Goal: Task Accomplishment & Management: Complete application form

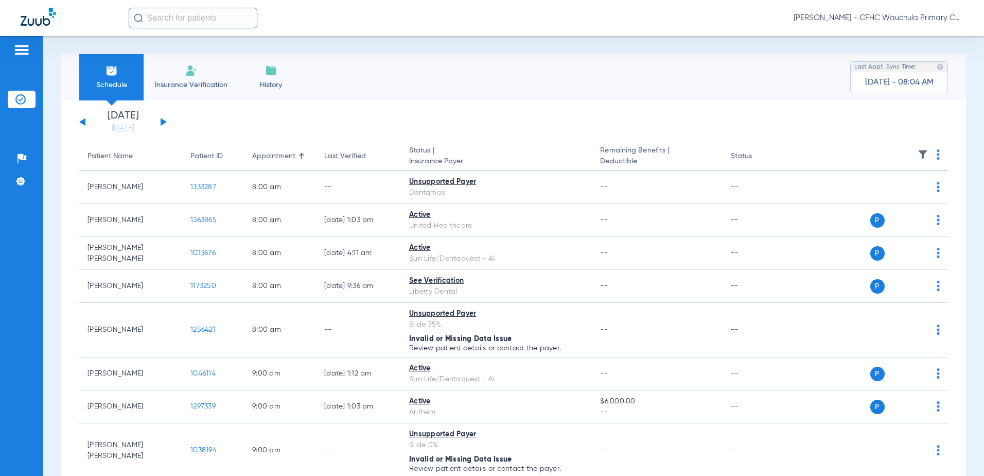
click at [162, 121] on button at bounding box center [164, 122] width 6 height 8
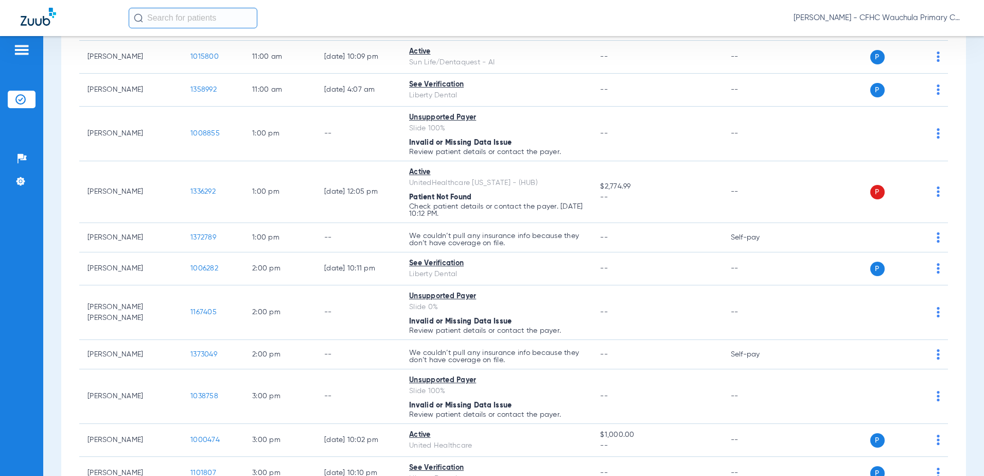
scroll to position [565, 0]
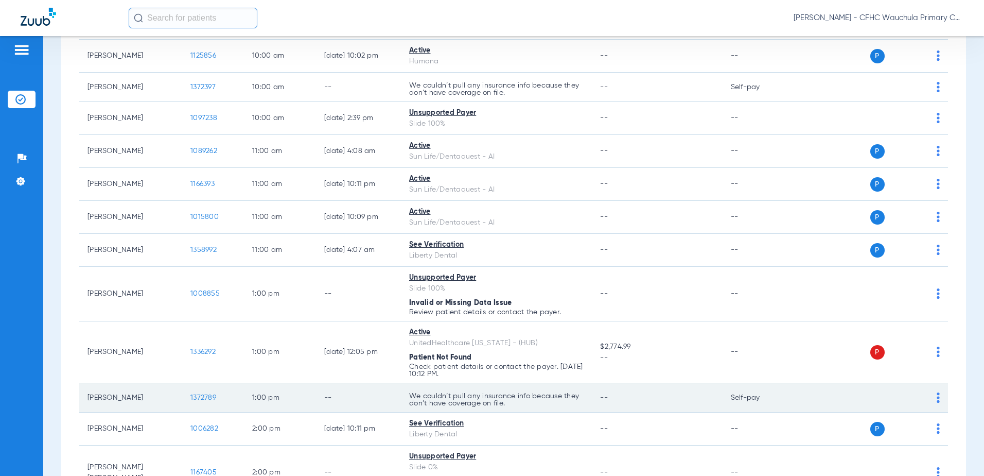
click at [204, 394] on span "1372789" at bounding box center [203, 397] width 26 height 7
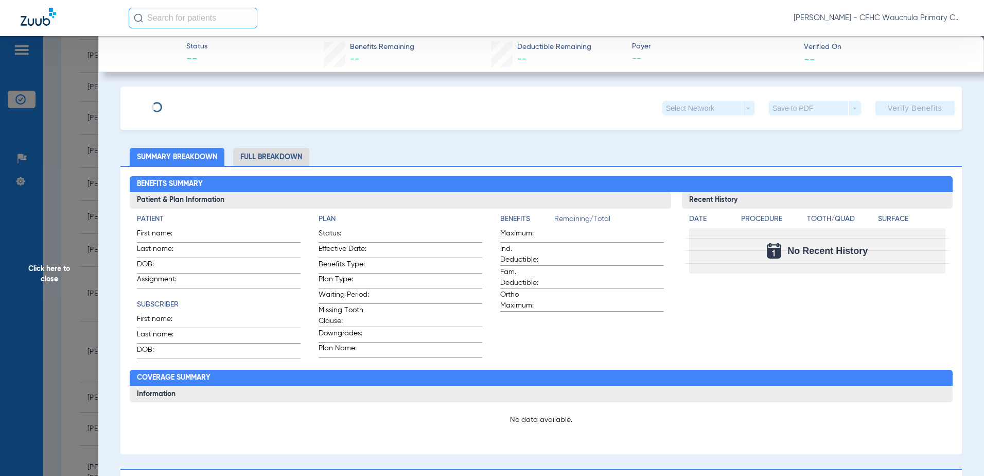
type input "[PERSON_NAME]"
type input "[DATE]"
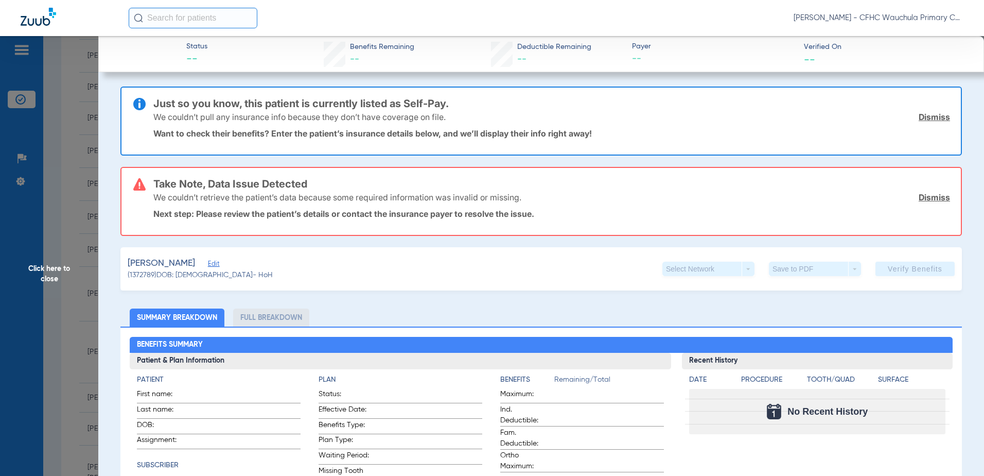
click at [215, 263] on span "Edit" at bounding box center [212, 265] width 9 height 10
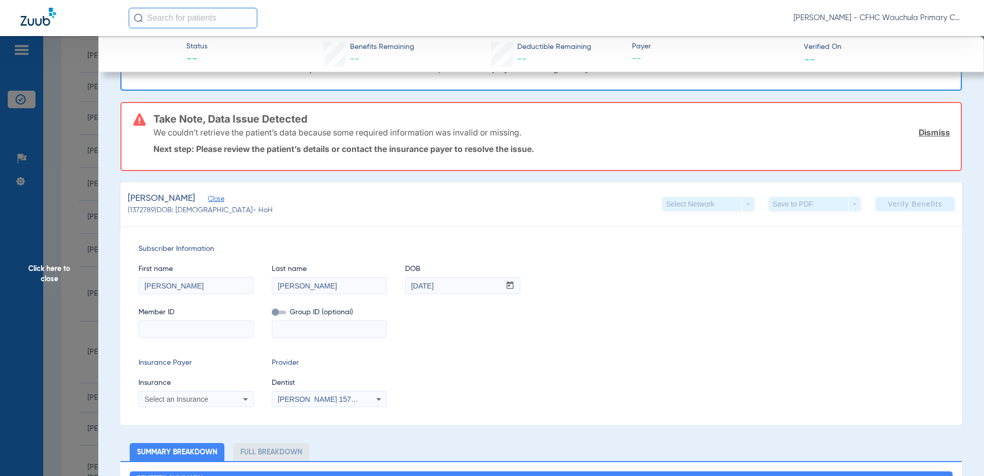
scroll to position [103, 0]
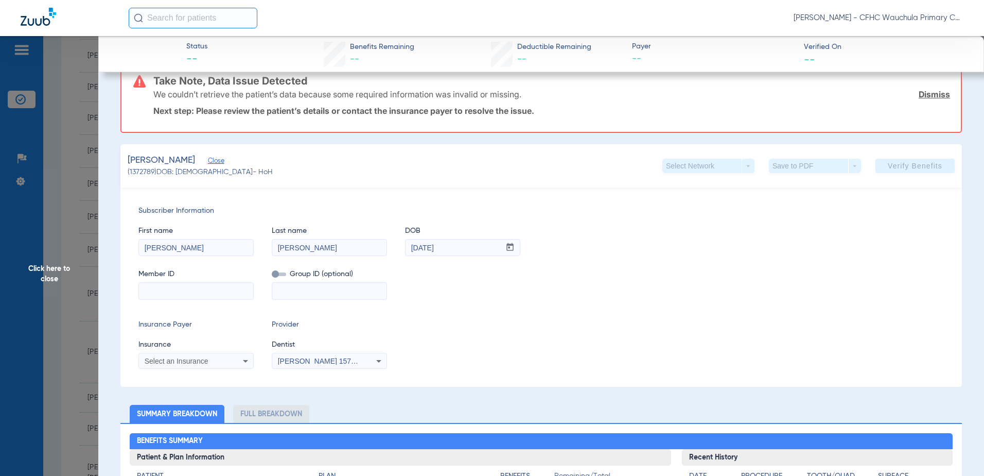
click at [169, 289] on input at bounding box center [196, 291] width 114 height 16
paste input "H63554217"
click at [151, 290] on input "H63554217" at bounding box center [196, 291] width 114 height 16
type input "H63554217"
click at [179, 364] on span "Select an Insurance" at bounding box center [177, 361] width 64 height 8
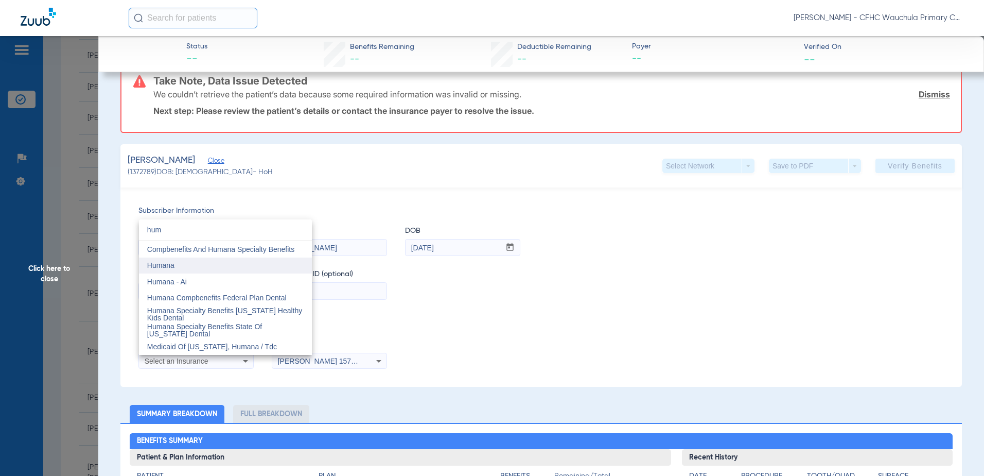
type input "hum"
click at [189, 269] on mat-option "Humana" at bounding box center [225, 265] width 173 height 16
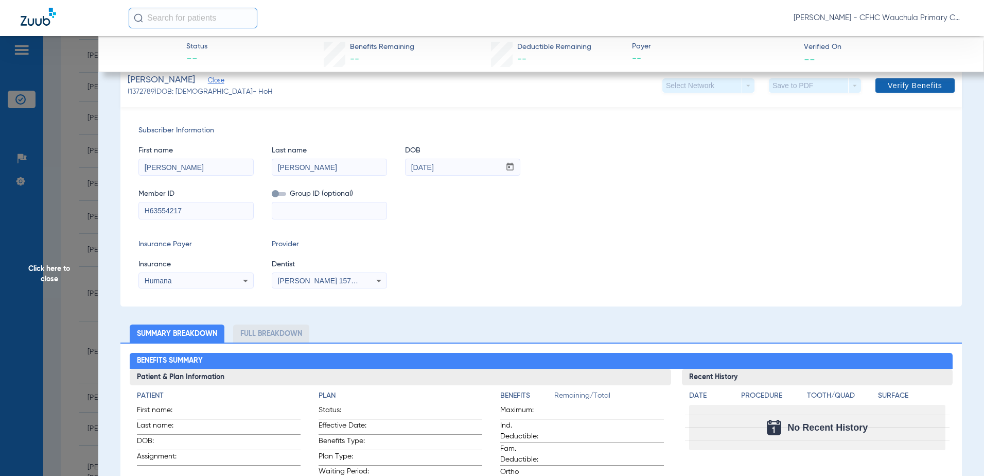
click at [875, 83] on span at bounding box center [914, 85] width 79 height 25
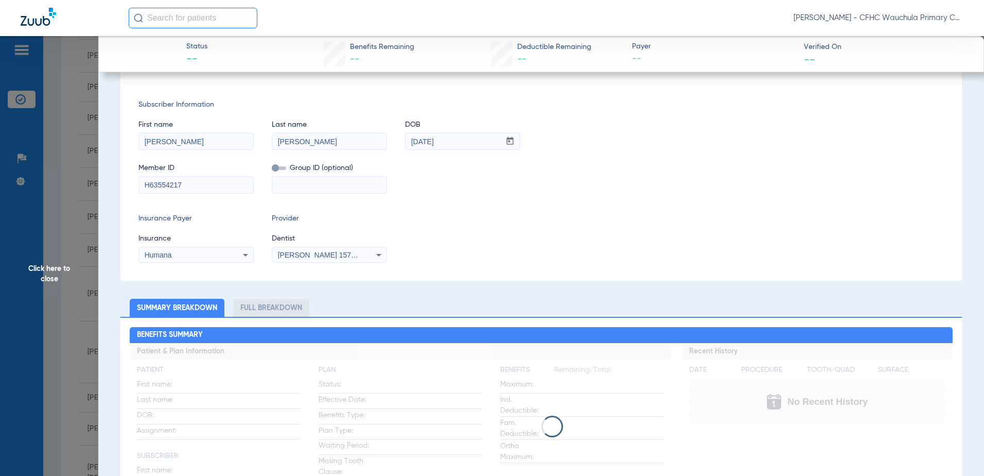
scroll to position [0, 0]
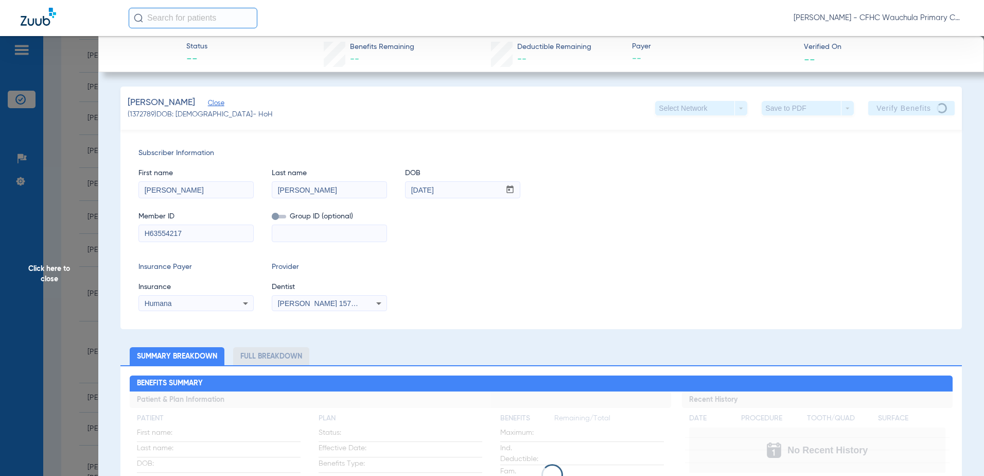
click at [65, 128] on span "Click here to close" at bounding box center [49, 274] width 98 height 476
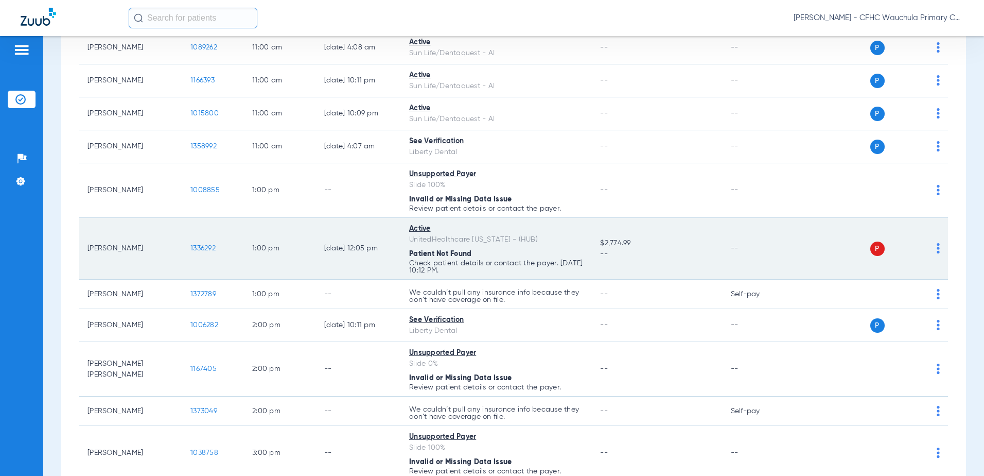
scroll to position [719, 0]
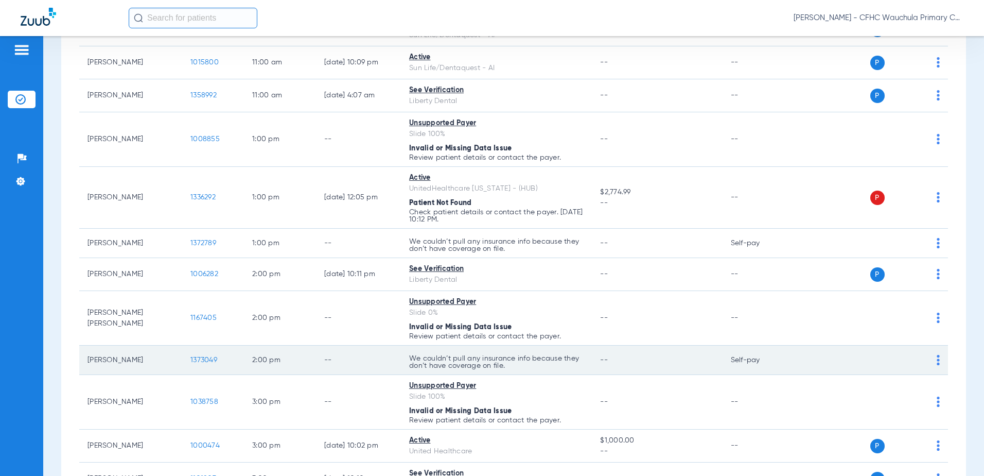
click at [208, 359] on span "1373049" at bounding box center [203, 359] width 27 height 7
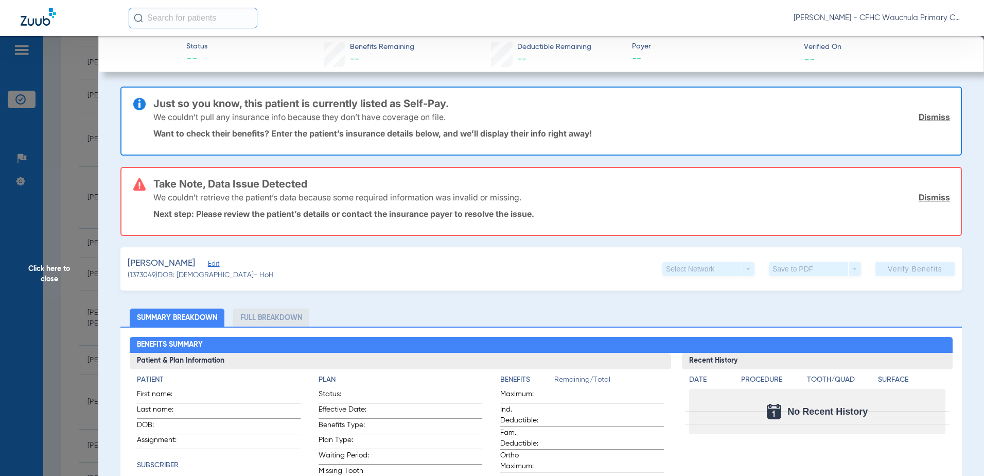
type input "ELENI"
type input "[PERSON_NAME]"
type input "[DATE]"
click at [213, 261] on span "Edit" at bounding box center [212, 265] width 9 height 10
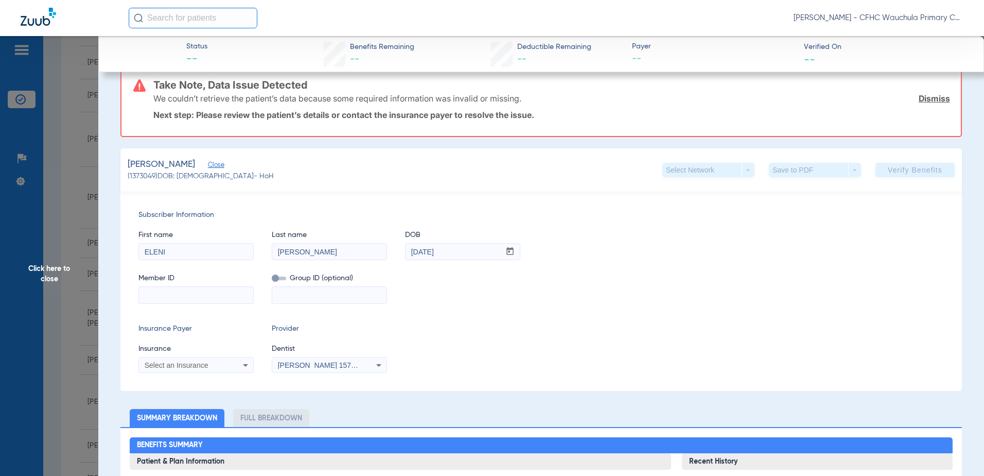
scroll to position [103, 0]
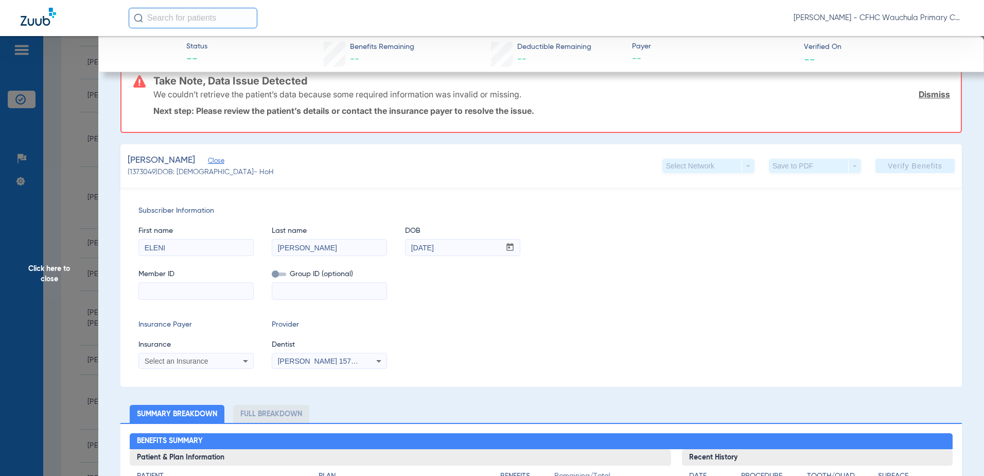
click at [178, 288] on input at bounding box center [196, 291] width 114 height 16
paste input "9654058987"
type input "9654058987"
click at [207, 364] on span "Select an Insurance" at bounding box center [177, 361] width 64 height 8
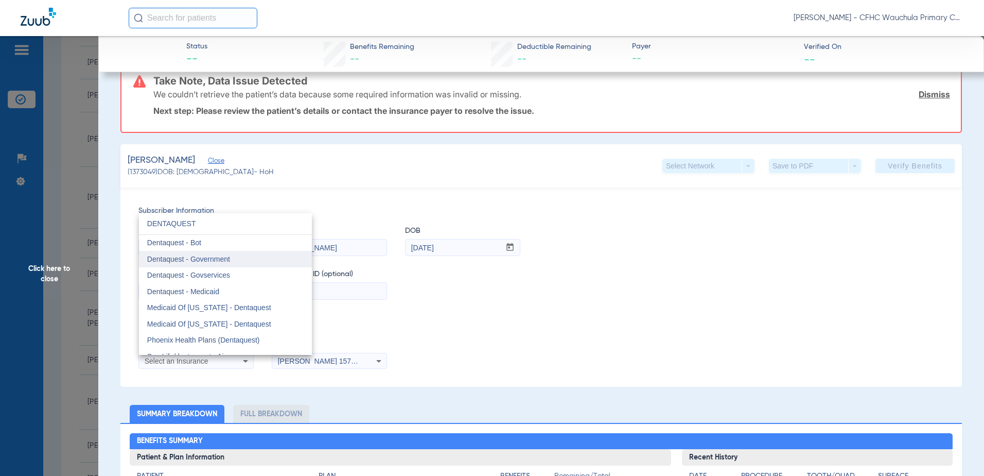
type input "DENTAQUEST"
click at [200, 255] on span "Dentaquest - Government" at bounding box center [188, 259] width 83 height 8
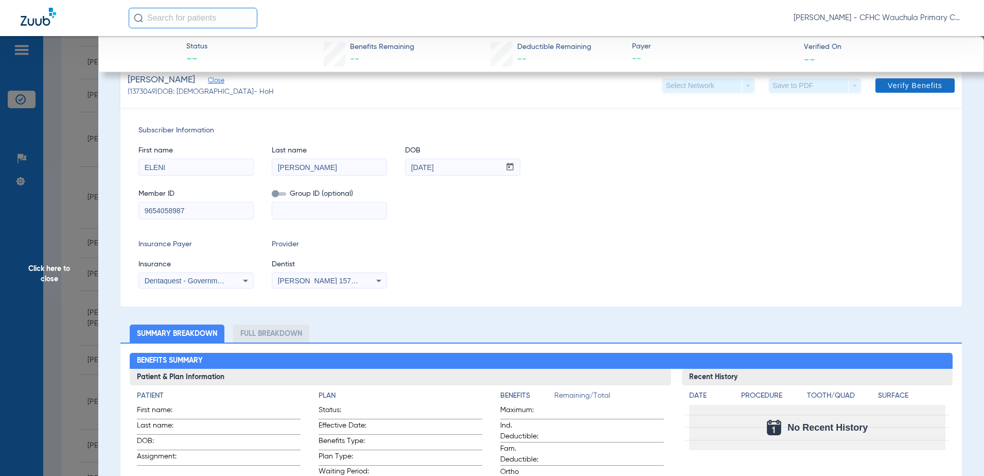
click at [888, 87] on span "Verify Benefits" at bounding box center [915, 85] width 55 height 8
click at [911, 85] on span "Verify Benefits" at bounding box center [915, 85] width 55 height 8
click at [627, 246] on div "Insurance Payer Insurance Dentaquest - Government Provider Dentist [PERSON_NAME…" at bounding box center [540, 263] width 805 height 49
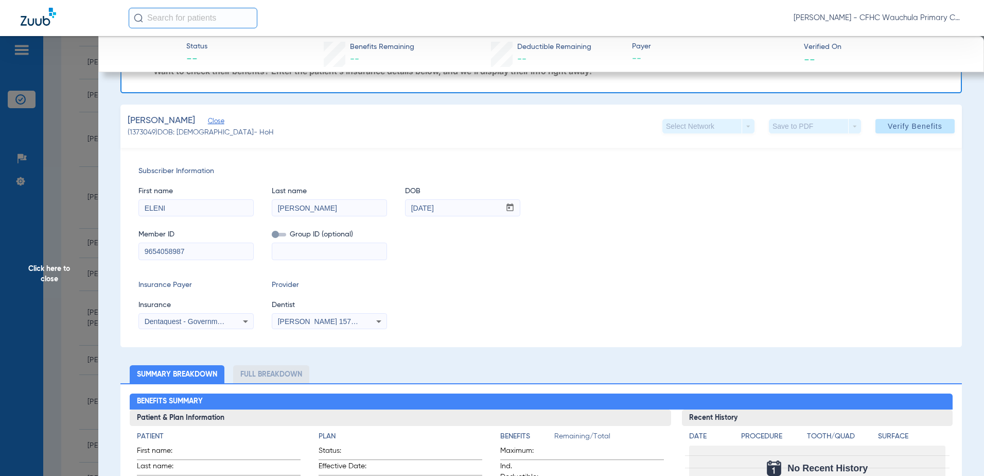
scroll to position [51, 0]
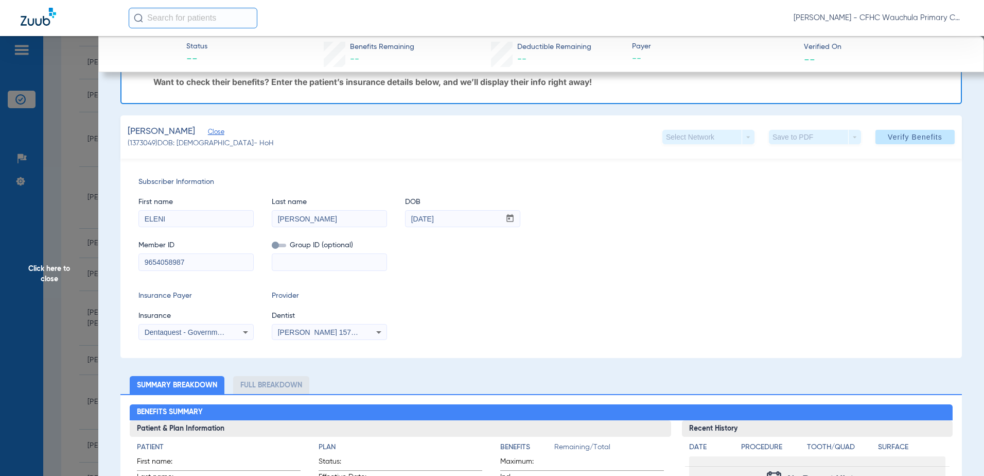
click at [594, 264] on div "Member ID 9654058987 Group ID (optional)" at bounding box center [540, 251] width 805 height 40
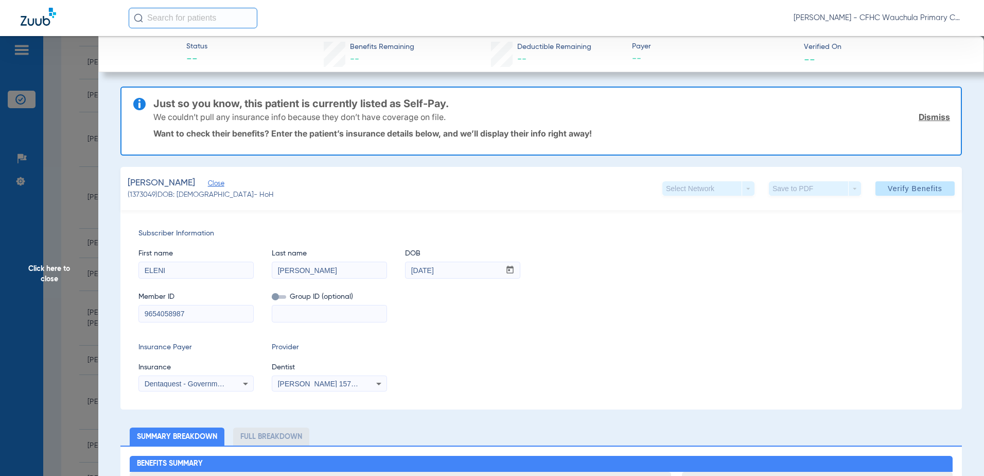
click at [924, 115] on link "Dismiss" at bounding box center [934, 117] width 31 height 10
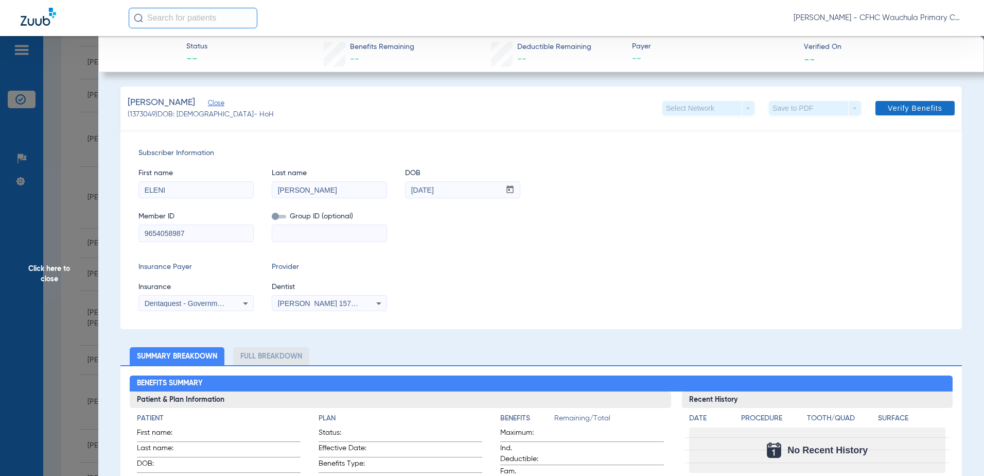
click at [914, 109] on span "Verify Benefits" at bounding box center [915, 108] width 55 height 8
click at [55, 274] on span "Click here to close" at bounding box center [49, 274] width 98 height 476
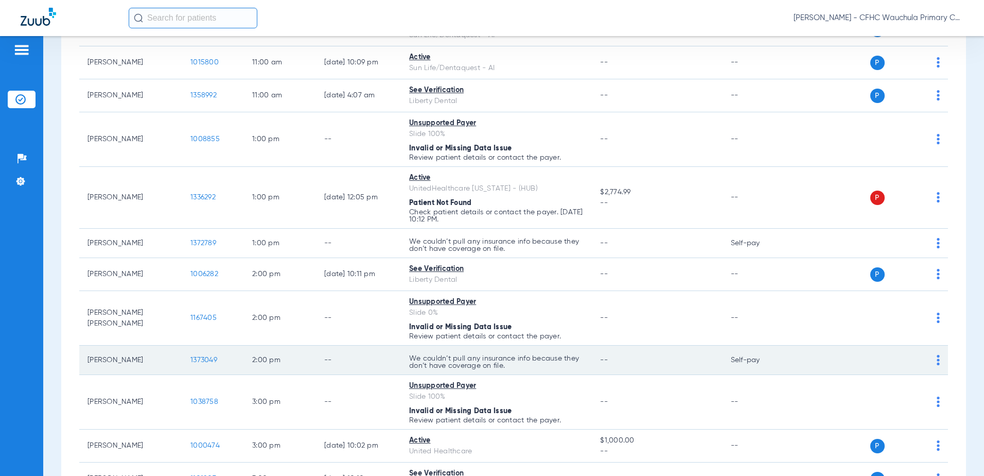
click at [204, 363] on span "1373049" at bounding box center [203, 359] width 27 height 7
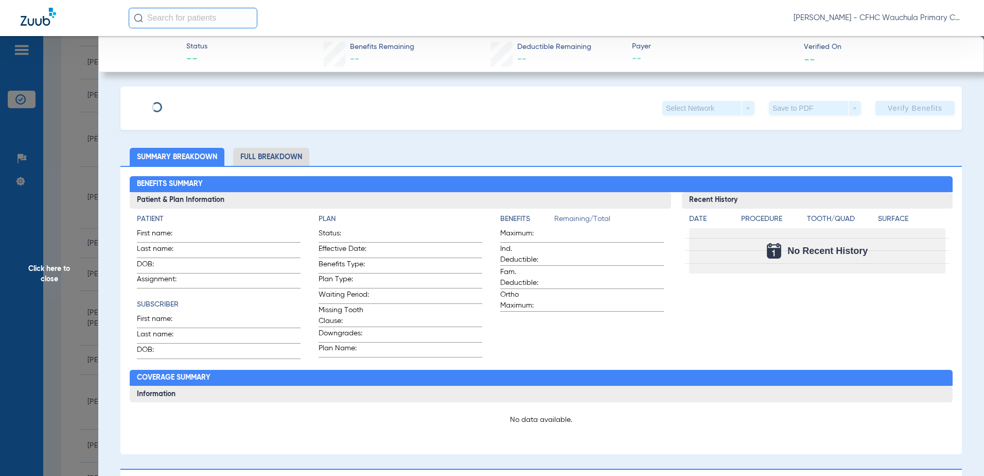
type input "ELENI"
type input "[PERSON_NAME]"
type input "[DATE]"
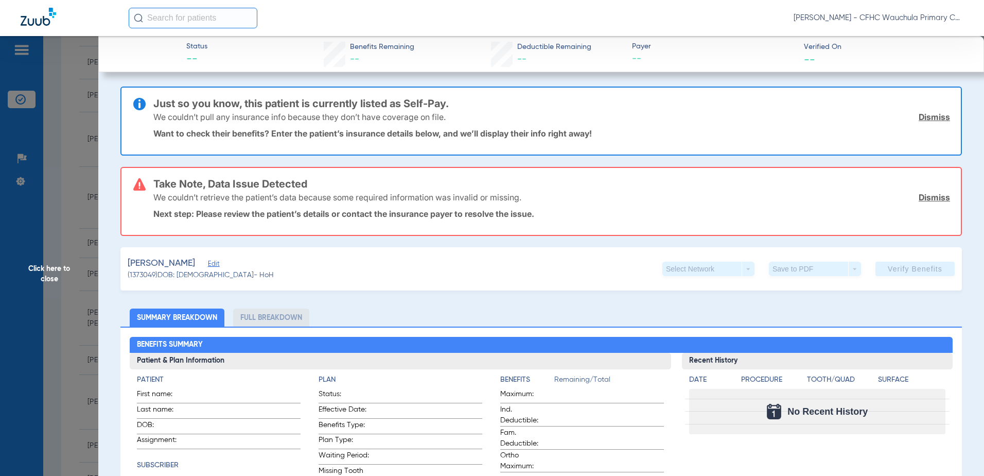
click at [209, 265] on span "Edit" at bounding box center [212, 265] width 9 height 10
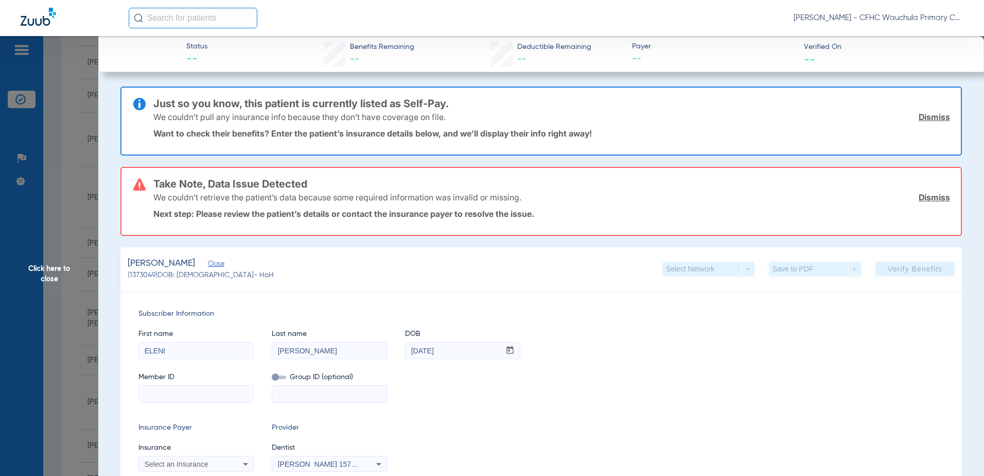
drag, startPoint x: 147, startPoint y: 400, endPoint x: 153, endPoint y: 396, distance: 7.2
click at [147, 400] on input at bounding box center [196, 394] width 114 height 16
paste input "9654058987"
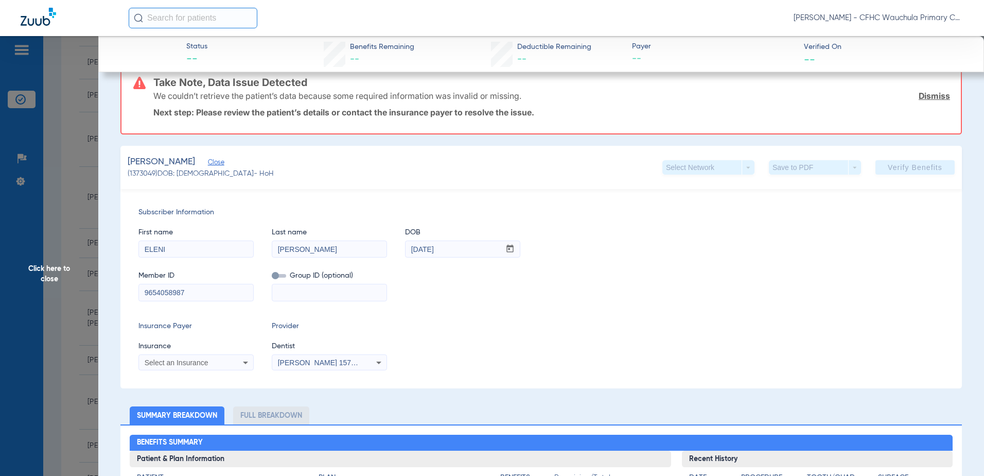
scroll to position [103, 0]
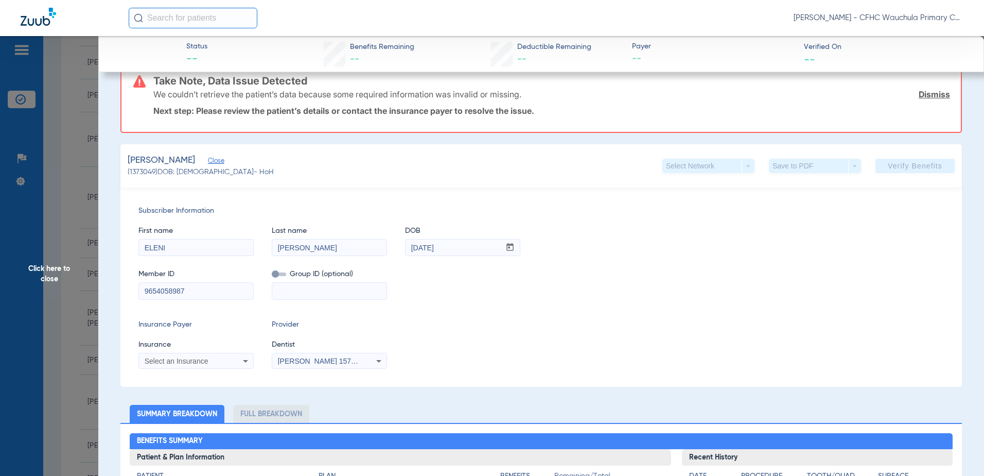
type input "9654058987"
click at [202, 357] on span "Select an Insurance" at bounding box center [177, 361] width 64 height 8
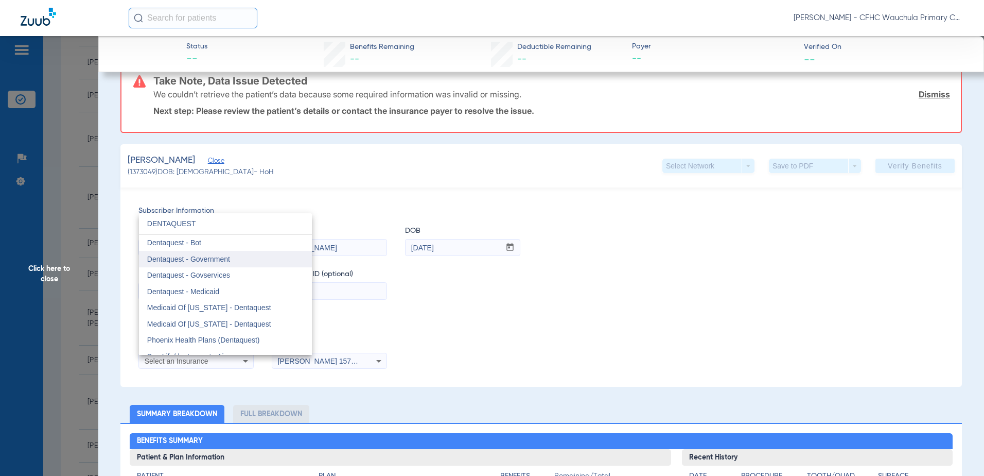
type input "DENTAQUEST"
click at [269, 264] on mat-option "Dentaquest - Government" at bounding box center [225, 259] width 173 height 16
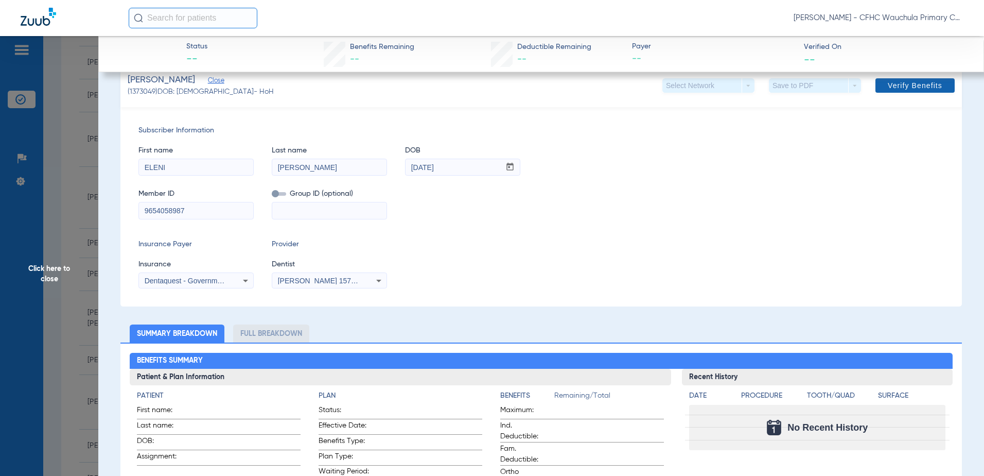
click at [924, 77] on span at bounding box center [914, 85] width 79 height 25
drag, startPoint x: 871, startPoint y: 106, endPoint x: 882, endPoint y: 91, distance: 18.7
click at [873, 99] on div "[PERSON_NAME] Close (1373049) DOB: [DEMOGRAPHIC_DATA] - HoH Select Network arro…" at bounding box center [541, 85] width 842 height 43
click at [888, 89] on span "Verify Benefits" at bounding box center [915, 85] width 55 height 8
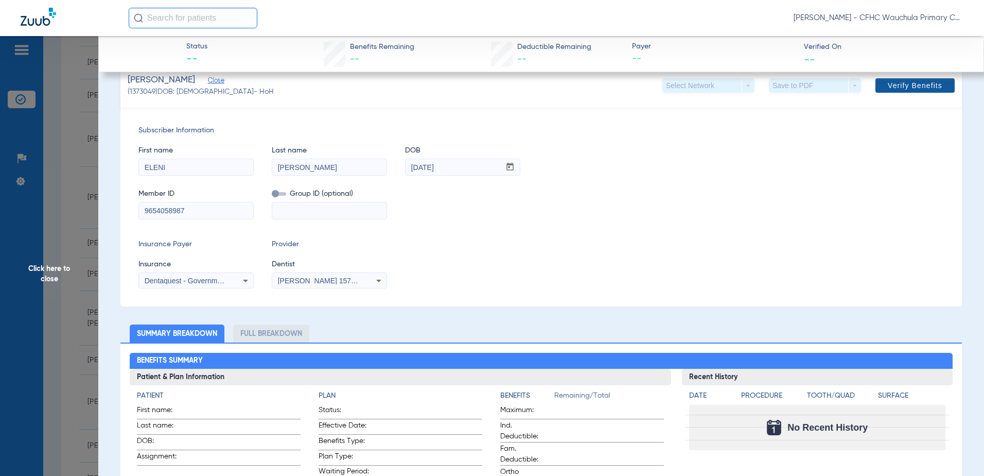
click at [888, 89] on span "Verify Benefits" at bounding box center [915, 85] width 55 height 8
drag, startPoint x: 881, startPoint y: 85, endPoint x: 844, endPoint y: 80, distance: 36.9
click at [876, 85] on button "Verify Benefits" at bounding box center [914, 85] width 79 height 14
click at [834, 81] on div "Select Network arrow_drop_down Save to PDF arrow_drop_down Verify Benefits" at bounding box center [808, 85] width 292 height 14
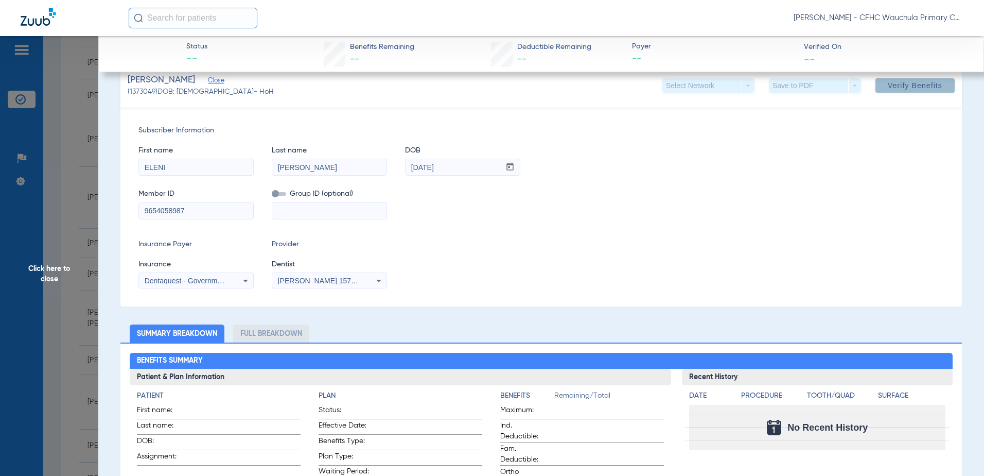
click at [846, 79] on div "Save to PDF arrow_drop_down" at bounding box center [815, 85] width 92 height 14
drag, startPoint x: 848, startPoint y: 79, endPoint x: 863, endPoint y: 99, distance: 25.3
click at [848, 83] on div "Save to PDF arrow_drop_down" at bounding box center [815, 85] width 92 height 14
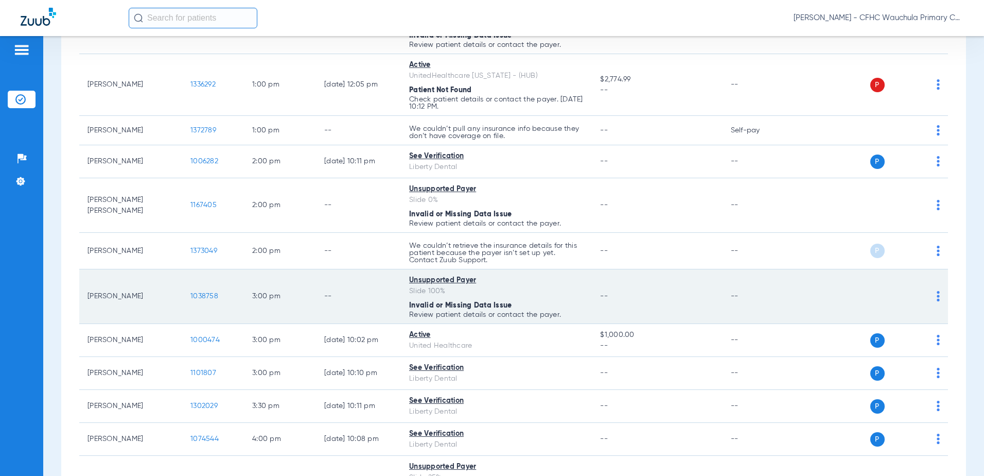
scroll to position [829, 0]
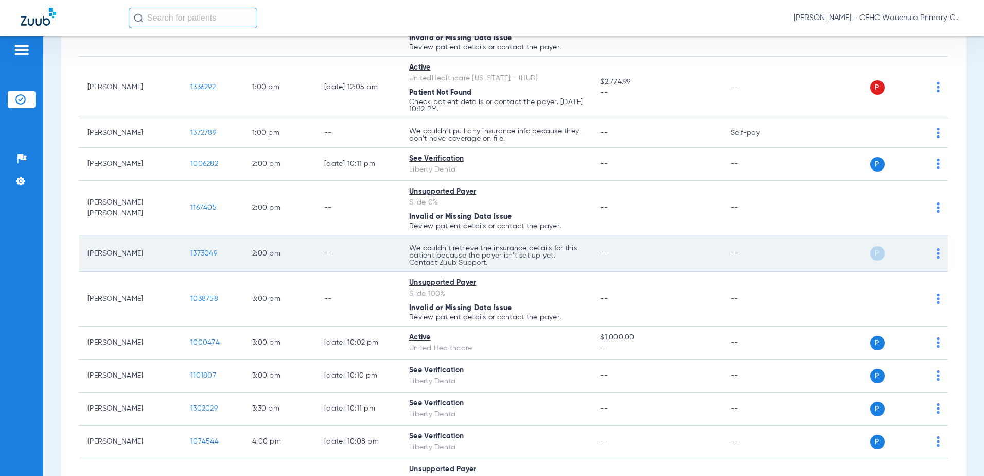
click at [200, 255] on span "1373049" at bounding box center [203, 253] width 27 height 7
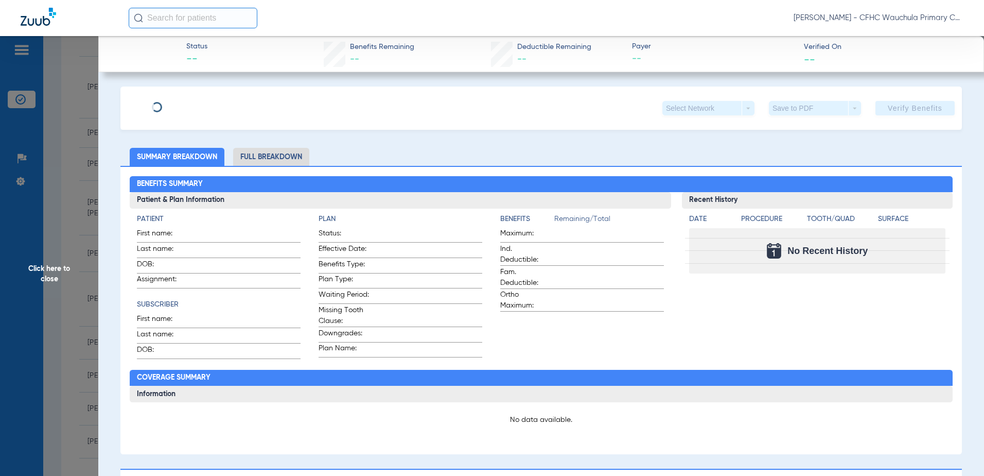
type input "ELENI"
type input "[PERSON_NAME]"
type input "[DATE]"
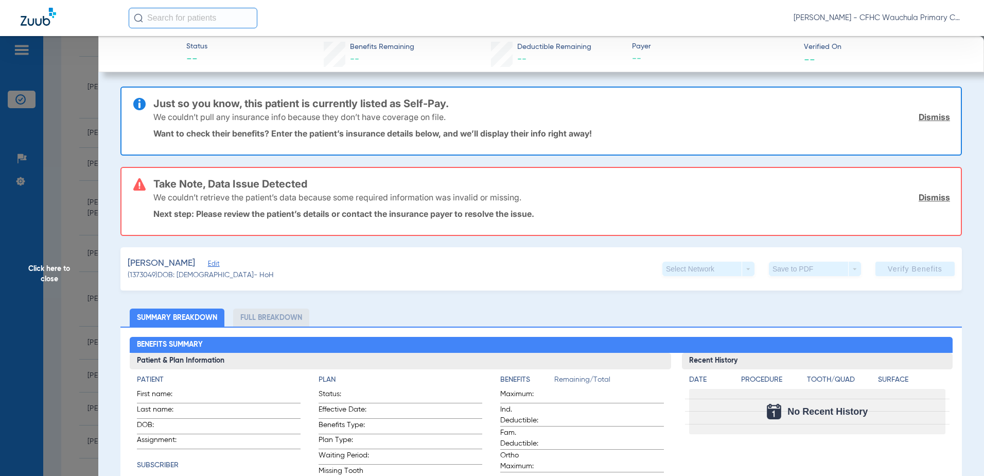
click at [209, 266] on span "Edit" at bounding box center [212, 265] width 9 height 10
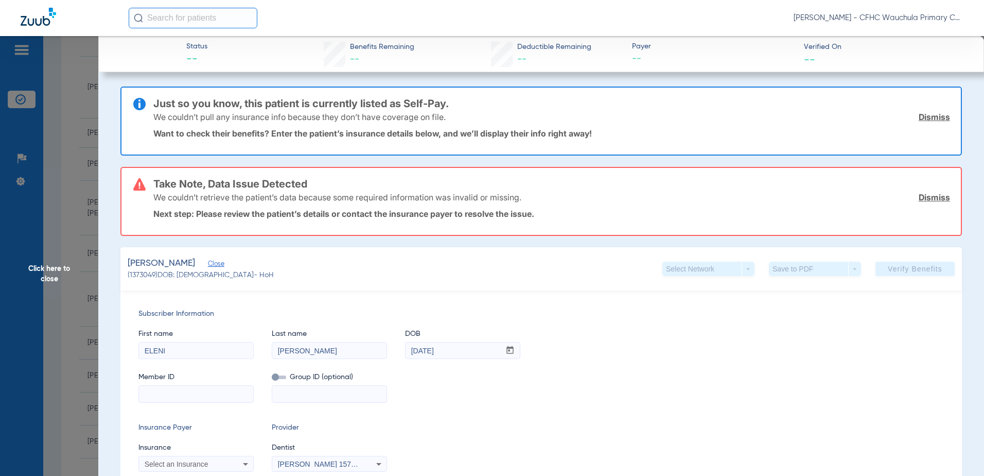
click at [183, 392] on input at bounding box center [196, 394] width 114 height 16
paste input "9654058987"
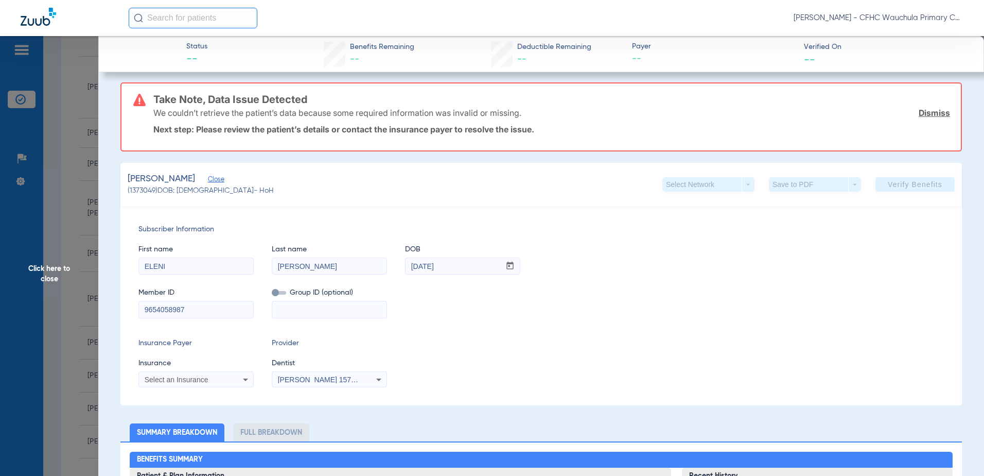
scroll to position [103, 0]
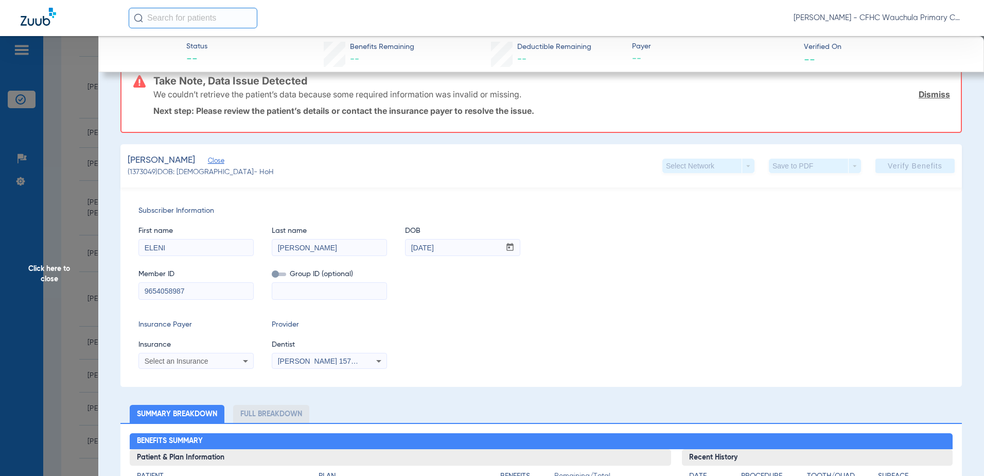
type input "9654058987"
click at [168, 363] on span "Select an Insurance" at bounding box center [177, 361] width 64 height 8
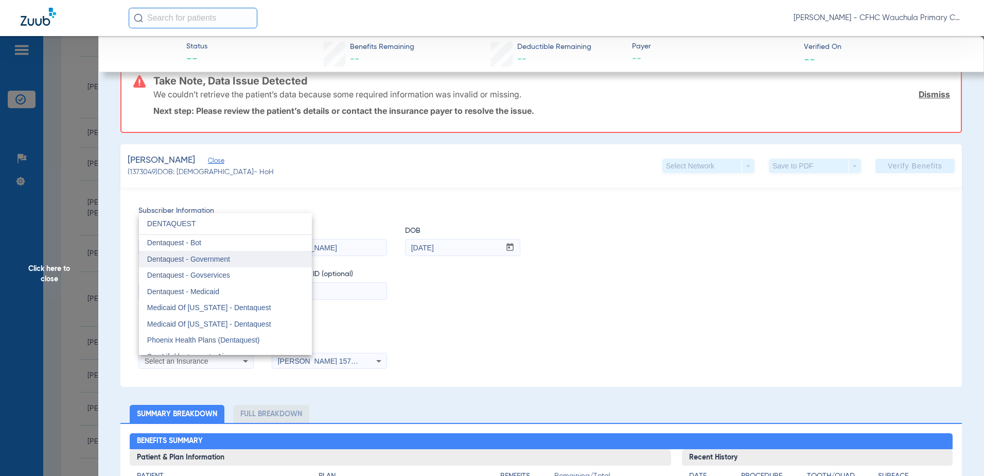
type input "DENTAQUEST"
click at [263, 261] on mat-option "Dentaquest - Government" at bounding box center [225, 259] width 173 height 16
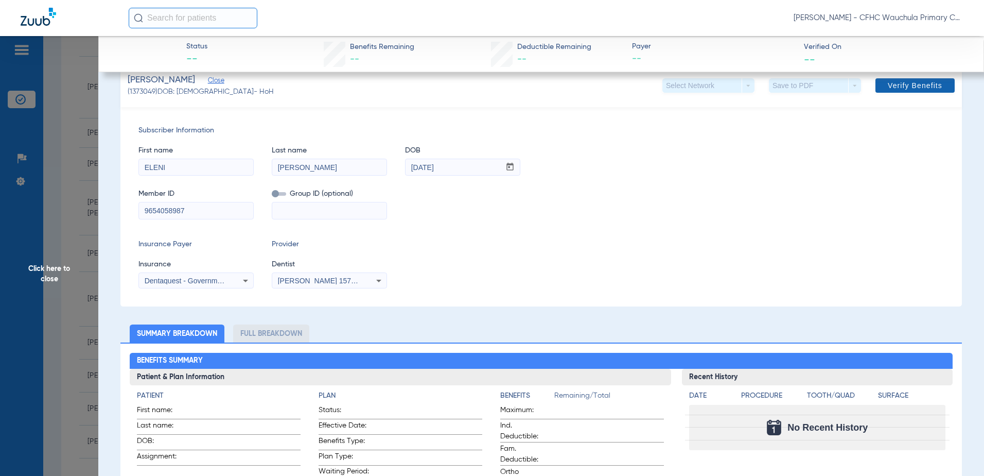
click at [876, 87] on span at bounding box center [914, 85] width 79 height 25
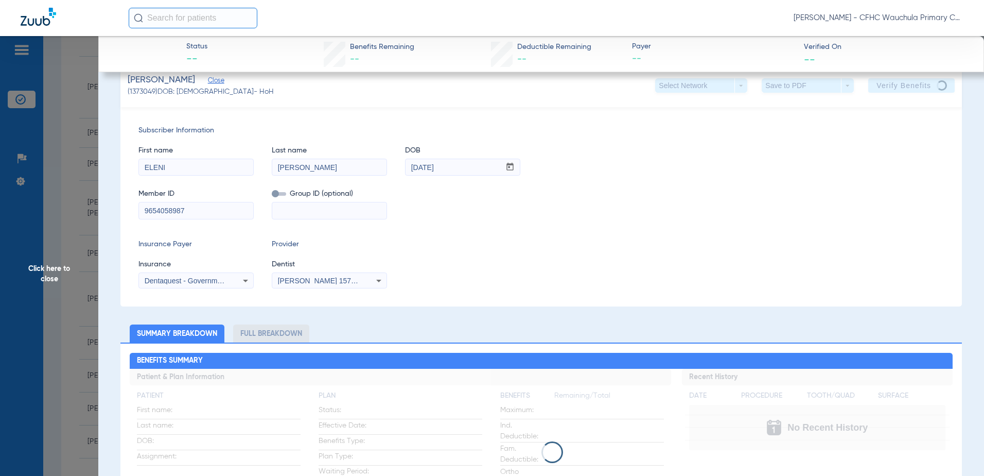
scroll to position [0, 0]
